Goal: Find specific page/section: Find specific page/section

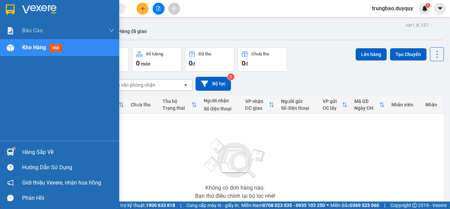
click at [12, 5] on img at bounding box center [10, 9] width 9 height 10
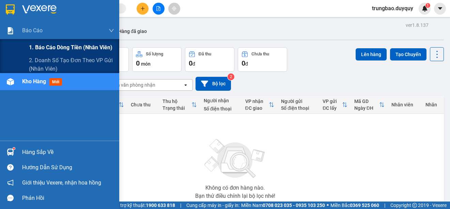
click at [39, 47] on span "1. Báo cáo dòng tiền (nhân viên)" at bounding box center [70, 47] width 83 height 9
